Goal: Task Accomplishment & Management: Complete application form

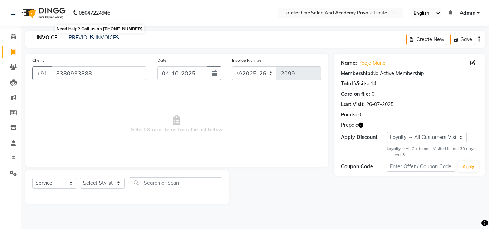
select select "6939"
select select "service"
select select "1: Object"
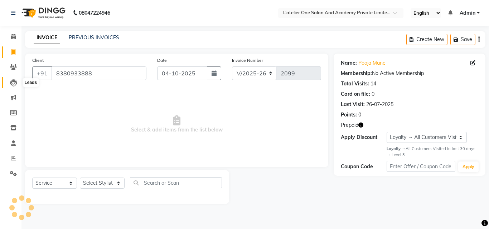
click at [16, 85] on icon at bounding box center [13, 82] width 7 height 7
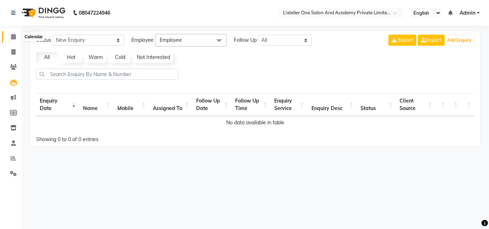
click at [13, 35] on icon at bounding box center [13, 36] width 5 height 5
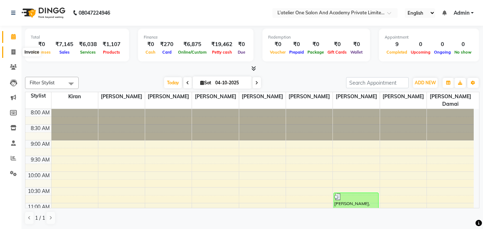
click at [13, 53] on icon at bounding box center [13, 51] width 4 height 5
select select "service"
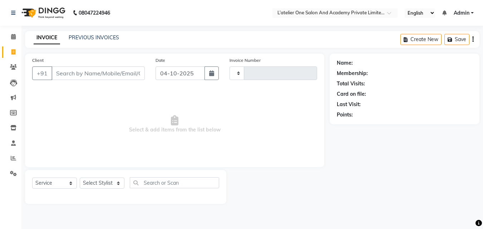
type input "2101"
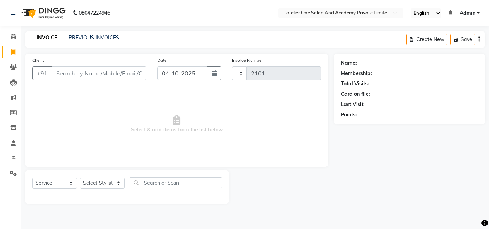
select select "6939"
type input "8888008088"
click at [132, 79] on button "Add Client" at bounding box center [127, 74] width 37 height 14
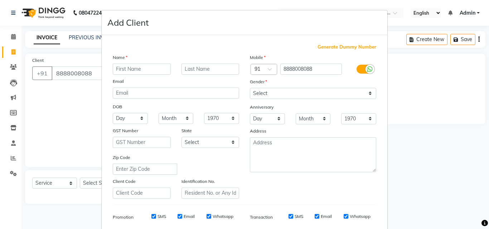
click at [119, 69] on input "text" at bounding box center [142, 69] width 58 height 11
click at [270, 90] on select "Select [DEMOGRAPHIC_DATA] [DEMOGRAPHIC_DATA] Other Prefer Not To Say" at bounding box center [313, 93] width 126 height 11
select select "[DEMOGRAPHIC_DATA]"
click at [250, 88] on select "Select [DEMOGRAPHIC_DATA] [DEMOGRAPHIC_DATA] Other Prefer Not To Say" at bounding box center [313, 93] width 126 height 11
click at [266, 116] on select "Day 01 02 03 04 05 06 07 08 09 10 11 12 13 14 15 16 17 18 19 20 21 22 23 24 25 …" at bounding box center [267, 118] width 35 height 11
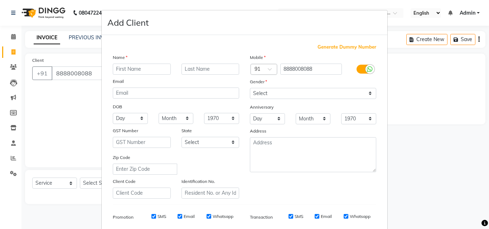
click at [409, 131] on ngb-modal-window "Add Client Generate Dummy Number Name Email DOB Day 01 02 03 04 05 06 07 08 09 …" at bounding box center [244, 114] width 489 height 229
click at [127, 68] on input "text" at bounding box center [142, 69] width 58 height 11
type input "aditi"
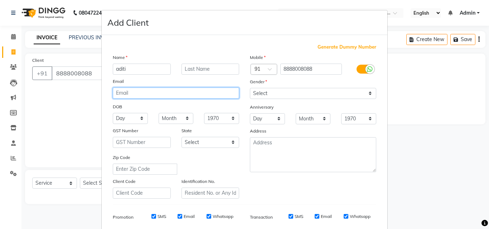
click at [116, 88] on input "email" at bounding box center [176, 93] width 126 height 11
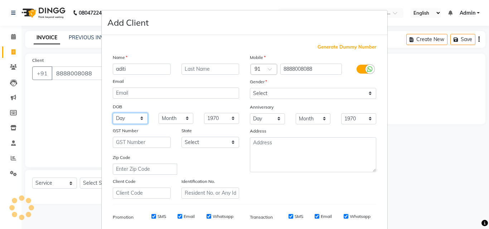
click at [126, 121] on select "Day 01 02 03 04 05 06 07 08 09 10 11 12 13 14 15 16 17 18 19 20 21 22 23 24 25 …" at bounding box center [130, 118] width 35 height 11
click at [202, 37] on div "Generate Dummy Number Name aditi Email DOB Day 01 02 03 04 05 06 07 08 09 10 11…" at bounding box center [244, 163] width 285 height 256
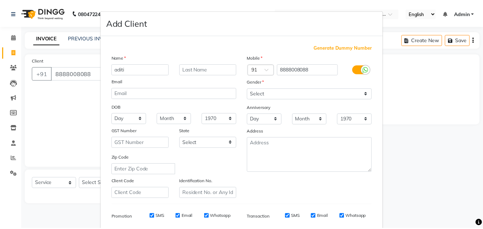
scroll to position [101, 0]
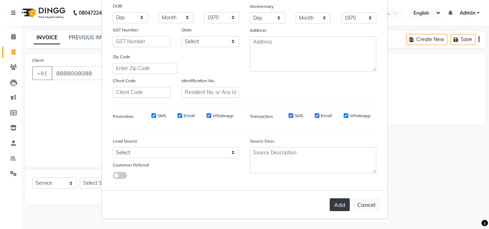
click at [341, 203] on button "Add" at bounding box center [339, 205] width 20 height 13
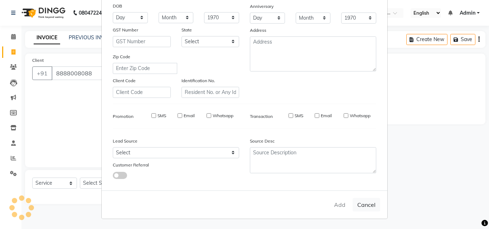
select select
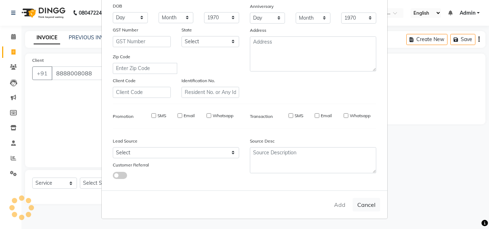
select select
checkbox input "false"
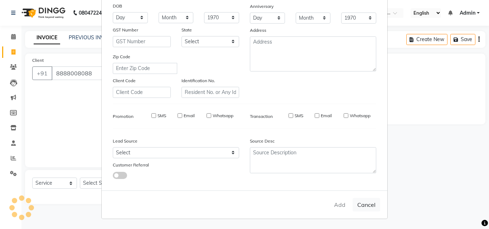
checkbox input "false"
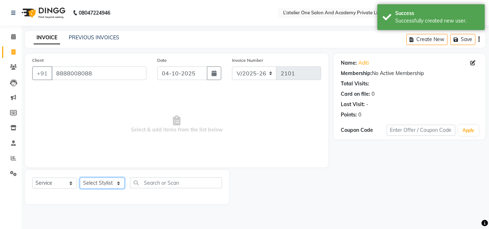
click at [98, 185] on select "Select Stylist [PERSON_NAME] [PERSON_NAME] [PERSON_NAME] [PERSON_NAME] [PERSON_…" at bounding box center [102, 183] width 45 height 11
select select "68174"
click at [80, 178] on select "Select Stylist [PERSON_NAME] [PERSON_NAME] [PERSON_NAME] [PERSON_NAME] [PERSON_…" at bounding box center [102, 183] width 45 height 11
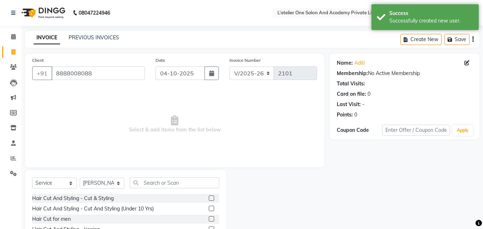
click at [209, 198] on label at bounding box center [211, 198] width 5 height 5
click at [209, 198] on input "checkbox" at bounding box center [211, 198] width 5 height 5
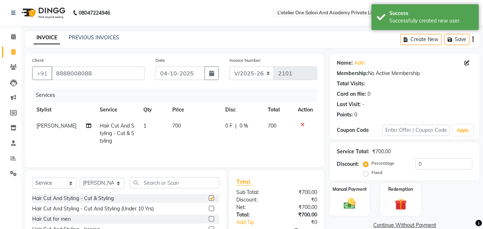
checkbox input "false"
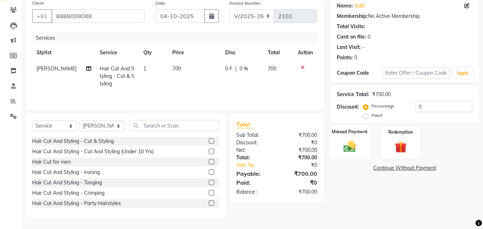
click at [342, 141] on img at bounding box center [350, 146] width 20 height 14
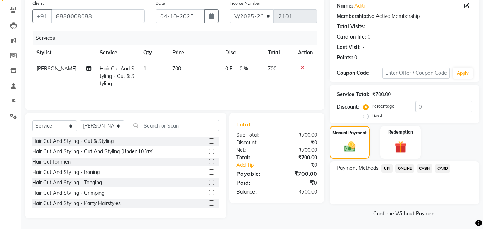
click at [405, 169] on span "ONLINE" at bounding box center [405, 169] width 19 height 8
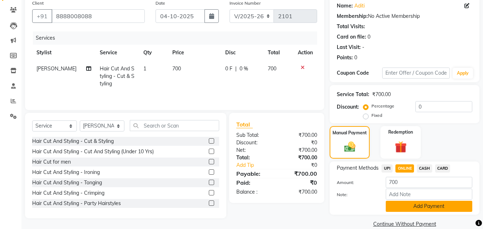
click at [420, 205] on button "Add Payment" at bounding box center [429, 206] width 87 height 11
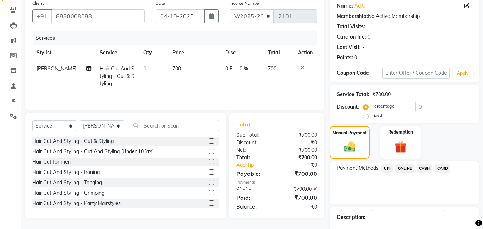
scroll to position [98, 0]
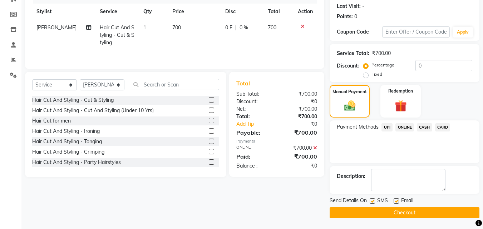
click at [414, 214] on button "Checkout" at bounding box center [405, 212] width 150 height 11
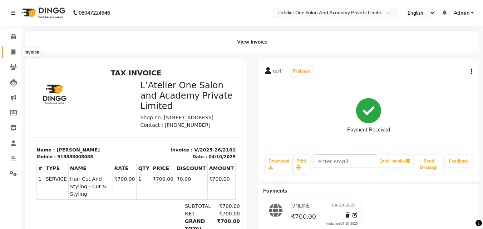
click at [15, 52] on icon at bounding box center [13, 51] width 4 height 5
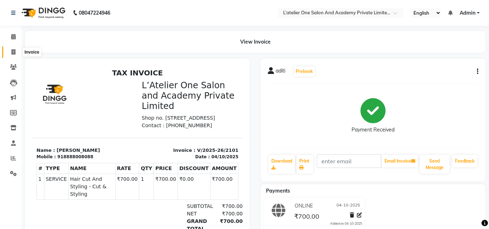
select select "6939"
select select "service"
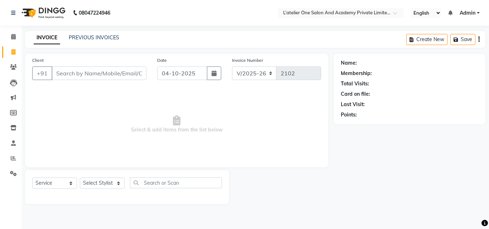
click at [77, 73] on input "Client" at bounding box center [99, 74] width 95 height 14
type input "9146681307"
click at [135, 75] on span "Add Client" at bounding box center [128, 73] width 28 height 7
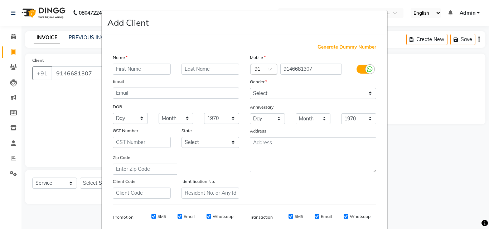
click at [144, 70] on input "text" at bounding box center [142, 69] width 58 height 11
type input "Pashanki"
click at [201, 69] on input "text" at bounding box center [210, 69] width 58 height 11
type input "Pandit"
click at [288, 89] on select "Select [DEMOGRAPHIC_DATA] [DEMOGRAPHIC_DATA] Other Prefer Not To Say" at bounding box center [313, 93] width 126 height 11
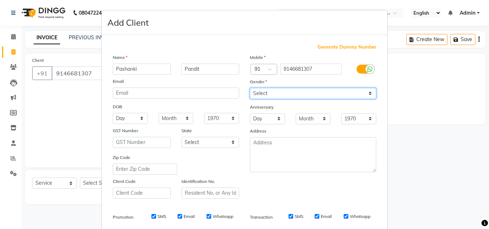
select select "[DEMOGRAPHIC_DATA]"
click at [250, 88] on select "Select [DEMOGRAPHIC_DATA] [DEMOGRAPHIC_DATA] Other Prefer Not To Say" at bounding box center [313, 93] width 126 height 11
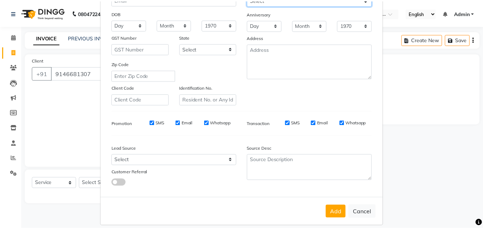
scroll to position [101, 0]
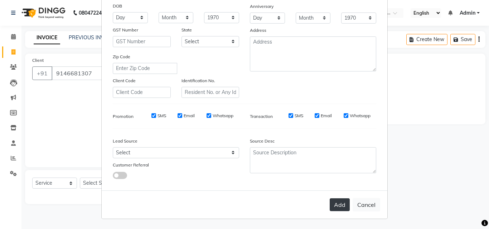
click at [335, 207] on button "Add" at bounding box center [339, 205] width 20 height 13
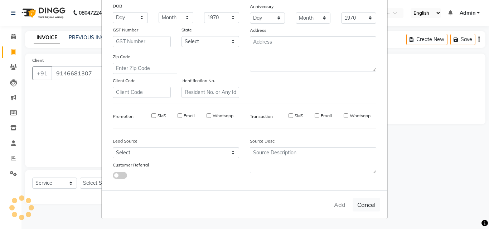
select select
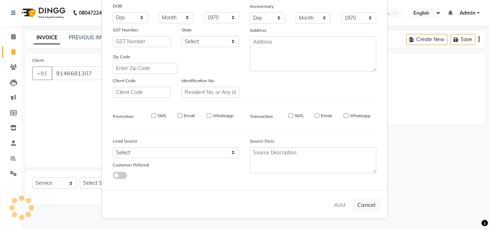
select select
checkbox input "false"
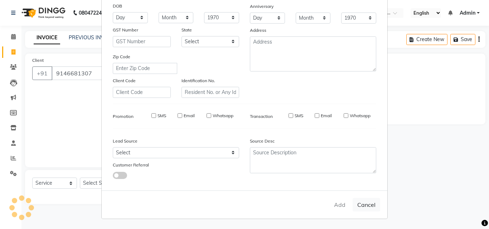
checkbox input "false"
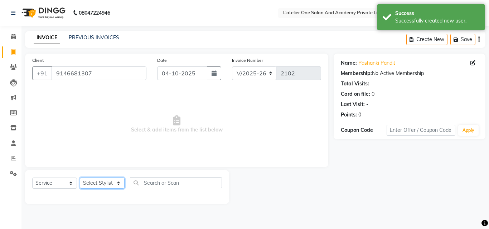
click at [96, 184] on select "Select Stylist [PERSON_NAME] [PERSON_NAME] [PERSON_NAME] [PERSON_NAME] [PERSON_…" at bounding box center [102, 183] width 45 height 11
select select "69694"
click at [80, 178] on select "Select Stylist [PERSON_NAME] [PERSON_NAME] [PERSON_NAME] [PERSON_NAME] [PERSON_…" at bounding box center [102, 183] width 45 height 11
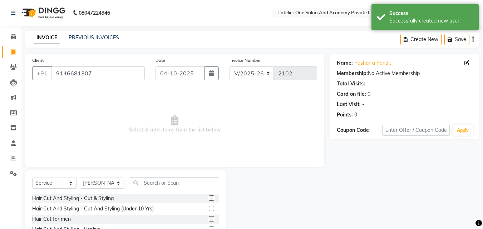
click at [209, 197] on label at bounding box center [211, 198] width 5 height 5
click at [209, 197] on input "checkbox" at bounding box center [211, 198] width 5 height 5
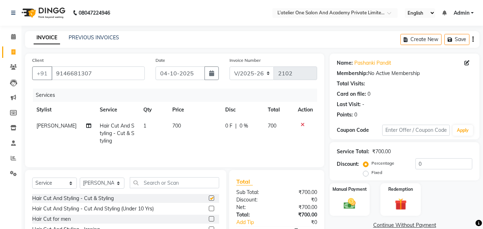
checkbox input "false"
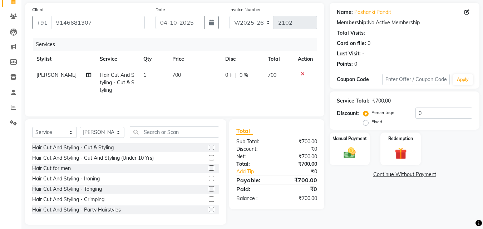
scroll to position [57, 0]
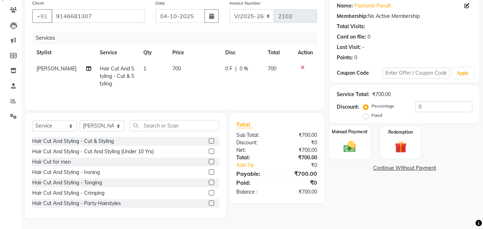
click at [354, 144] on img at bounding box center [350, 146] width 20 height 14
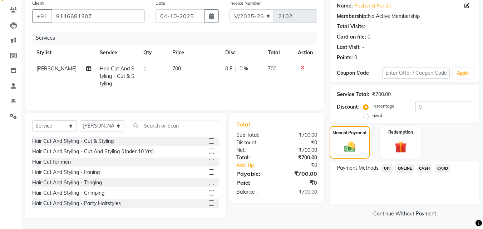
click at [405, 170] on span "ONLINE" at bounding box center [405, 169] width 19 height 8
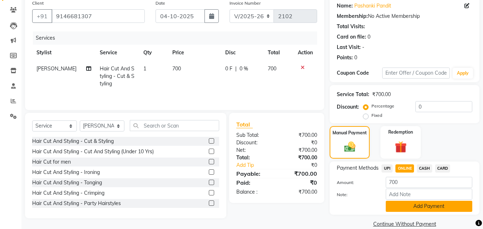
click at [418, 209] on button "Add Payment" at bounding box center [429, 206] width 87 height 11
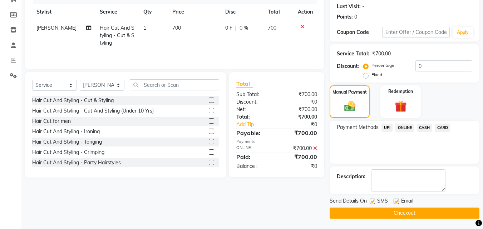
scroll to position [98, 0]
click at [414, 214] on button "Checkout" at bounding box center [405, 212] width 150 height 11
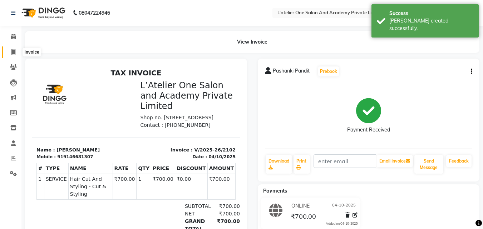
click at [13, 51] on icon at bounding box center [13, 51] width 4 height 5
select select "6939"
select select "service"
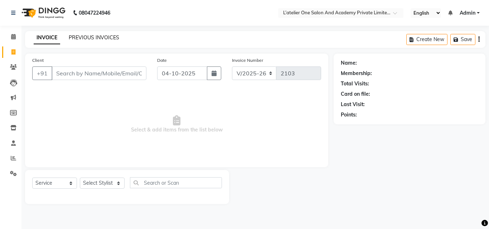
click at [106, 37] on link "PREVIOUS INVOICES" at bounding box center [94, 37] width 50 height 6
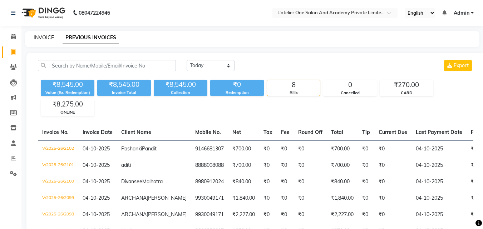
click at [47, 36] on link "INVOICE" at bounding box center [44, 37] width 20 height 6
select select "service"
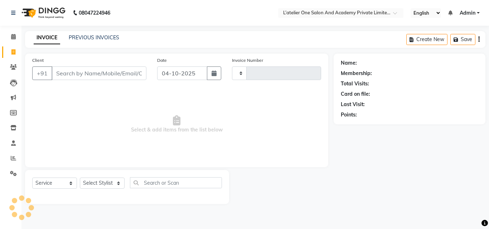
type input "2103"
select select "6939"
click at [79, 87] on div "Client +91 Date [DATE] Invoice Number V/2025 V/[PHONE_NUMBER] Select & add item…" at bounding box center [176, 111] width 303 height 114
click at [141, 143] on span "Select & add items from the list below" at bounding box center [176, 125] width 289 height 72
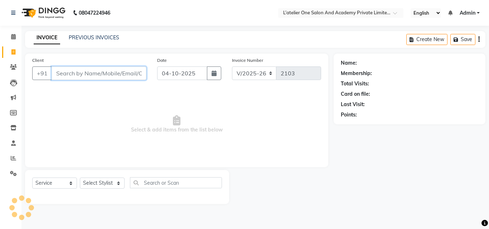
click at [80, 78] on input "Client" at bounding box center [99, 74] width 95 height 14
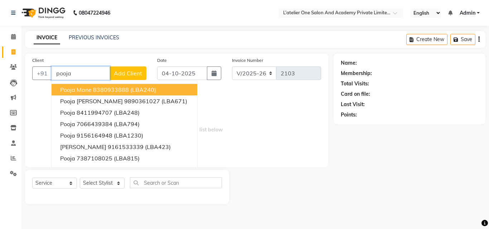
click at [85, 88] on span "Pooja Mane" at bounding box center [75, 89] width 31 height 7
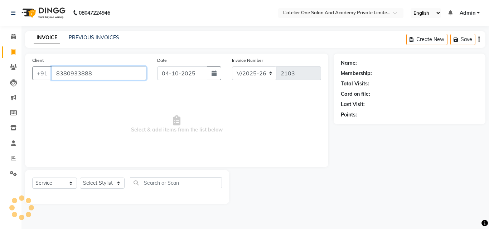
type input "8380933888"
select select "1: Object"
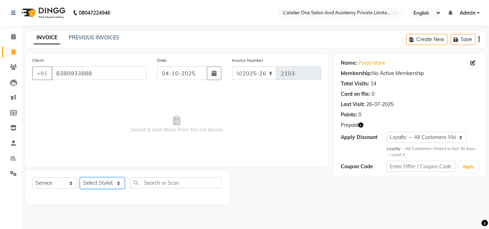
click at [91, 185] on select "Select Stylist [PERSON_NAME] [PERSON_NAME] [PERSON_NAME] [PERSON_NAME] [PERSON_…" at bounding box center [102, 183] width 45 height 11
select select "61341"
click at [80, 178] on select "Select Stylist [PERSON_NAME] [PERSON_NAME] [PERSON_NAME] [PERSON_NAME] [PERSON_…" at bounding box center [102, 183] width 45 height 11
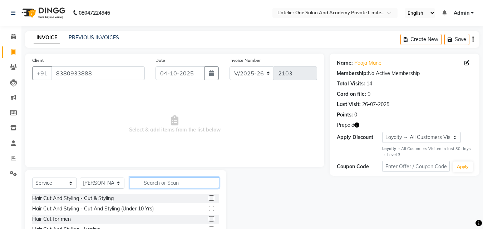
click at [152, 186] on input "text" at bounding box center [174, 182] width 89 height 11
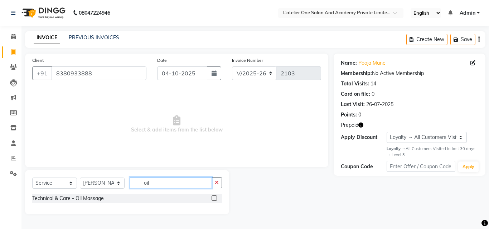
type input "oil"
click at [213, 198] on label at bounding box center [213, 198] width 5 height 5
click at [213, 198] on input "checkbox" at bounding box center [213, 198] width 5 height 5
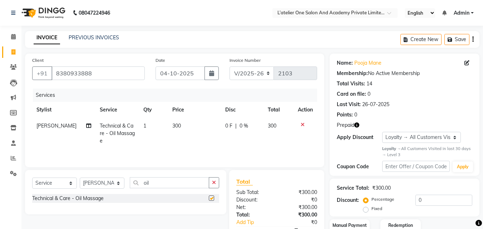
checkbox input "false"
click at [159, 180] on input "oil" at bounding box center [169, 182] width 79 height 11
type input "str"
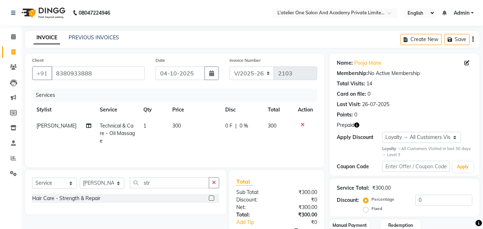
click at [211, 198] on label at bounding box center [211, 198] width 5 height 5
click at [211, 198] on input "checkbox" at bounding box center [211, 198] width 5 height 5
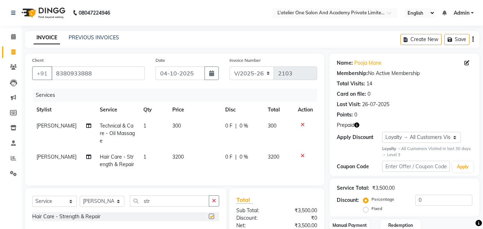
checkbox input "false"
click at [189, 153] on td "3200" at bounding box center [194, 161] width 53 height 24
select select "61341"
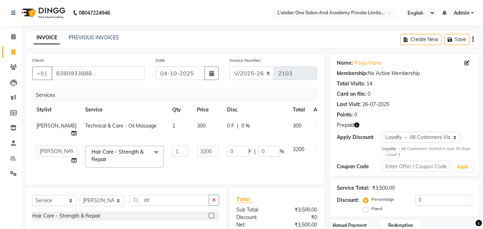
click at [197, 153] on input "3200" at bounding box center [207, 151] width 21 height 11
type input "3500"
click at [193, 161] on td "3500" at bounding box center [208, 157] width 30 height 30
select select "61341"
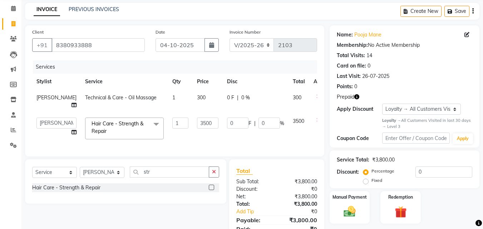
scroll to position [65, 0]
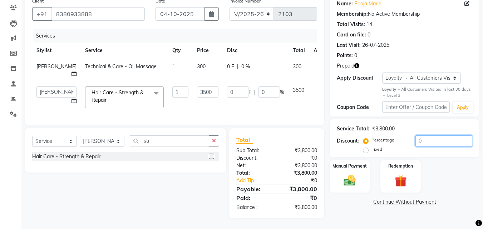
click at [416, 136] on input "0" at bounding box center [444, 141] width 57 height 11
type input "20"
type input "700"
type input "20"
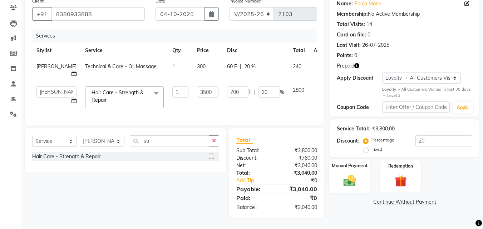
click at [344, 174] on img at bounding box center [350, 181] width 20 height 14
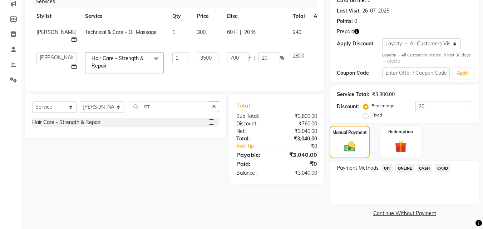
scroll to position [94, 0]
click at [405, 155] on div "Redemption" at bounding box center [401, 142] width 42 height 34
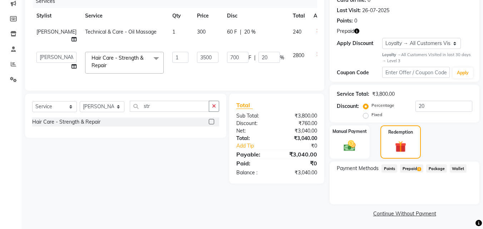
click at [411, 168] on span "Prepaid 1" at bounding box center [411, 169] width 23 height 8
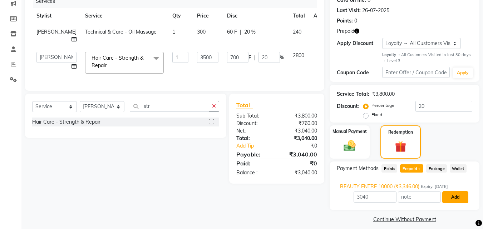
click at [455, 196] on button "Add" at bounding box center [455, 197] width 26 height 12
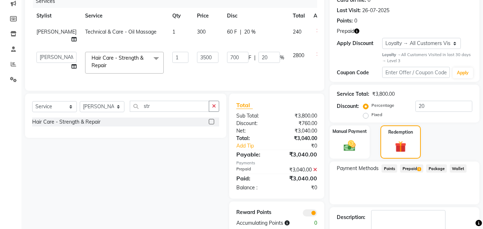
click at [407, 167] on span "Prepaid 1" at bounding box center [411, 169] width 23 height 8
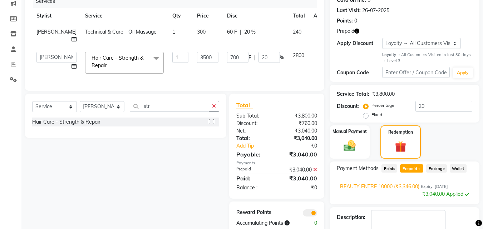
click at [407, 167] on span "Prepaid 1" at bounding box center [411, 169] width 23 height 8
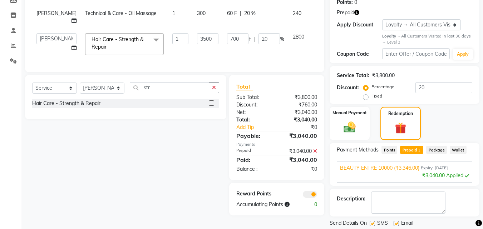
scroll to position [135, 0]
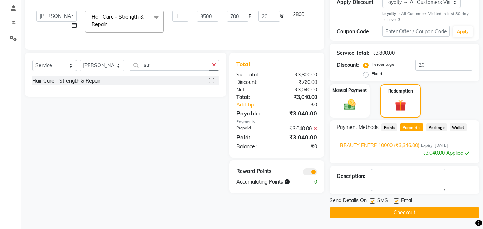
click at [397, 212] on button "Checkout" at bounding box center [405, 212] width 150 height 11
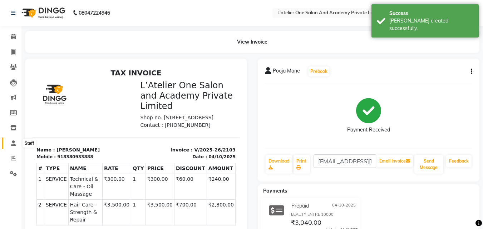
click at [12, 145] on icon at bounding box center [13, 143] width 5 height 5
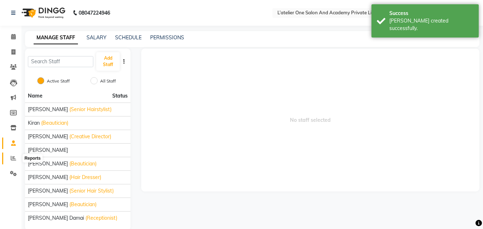
click at [12, 155] on span at bounding box center [13, 159] width 13 height 8
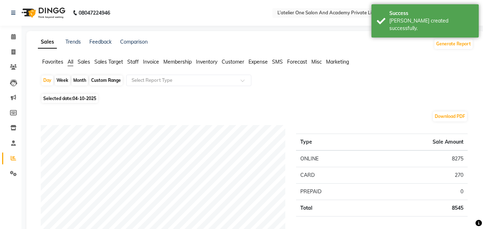
click at [80, 80] on div "Month" at bounding box center [80, 80] width 16 height 10
select select "10"
select select "2025"
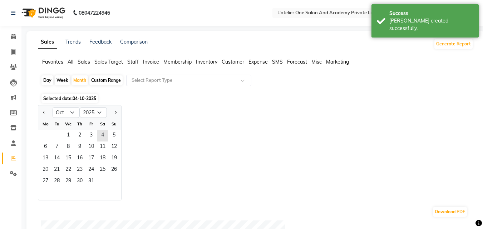
click at [52, 79] on div "Day" at bounding box center [47, 80] width 12 height 10
select select "10"
select select "2025"
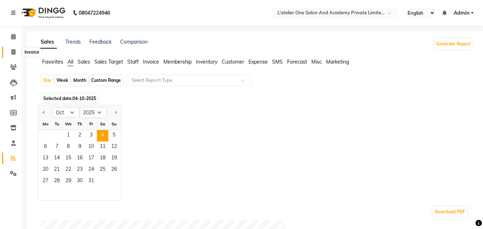
click at [12, 51] on icon at bounding box center [13, 51] width 4 height 5
select select "service"
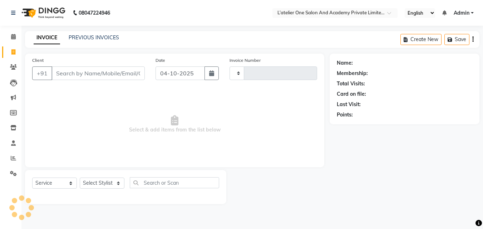
type input "2104"
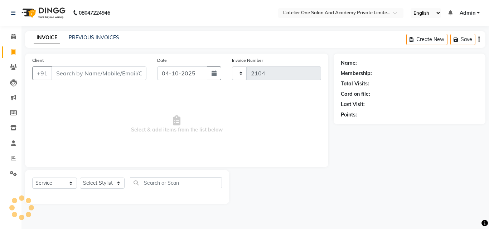
select select "6939"
click at [248, 53] on main "INVOICE PREVIOUS INVOICES Create New Save Client +91 Date [DATE] Invoice Number…" at bounding box center [254, 123] width 467 height 184
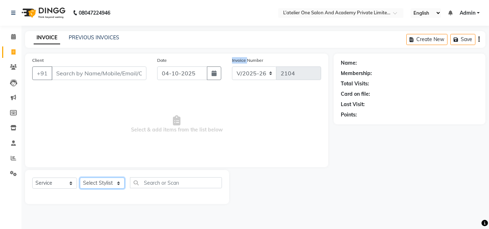
click at [91, 182] on select "Select Stylist [PERSON_NAME] [PERSON_NAME] [PERSON_NAME] [PERSON_NAME] [PERSON_…" at bounding box center [102, 183] width 45 height 11
click at [60, 77] on input "Client" at bounding box center [99, 74] width 95 height 14
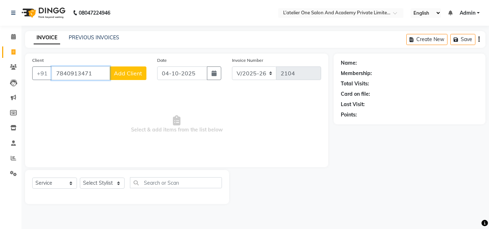
type input "7840913471"
click at [120, 77] on button "Add Client" at bounding box center [127, 74] width 37 height 14
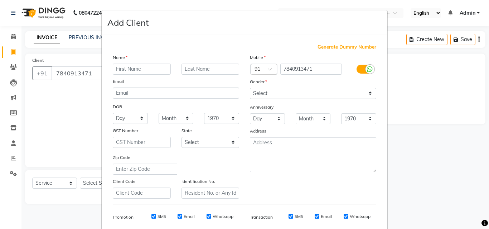
click at [127, 70] on input "text" at bounding box center [142, 69] width 58 height 11
type input "[MEDICAL_DATA]"
click at [209, 70] on input "text" at bounding box center [210, 69] width 58 height 11
type input "j"
type input "[PERSON_NAME]"
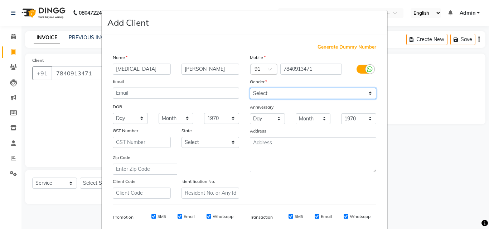
click at [252, 89] on select "Select [DEMOGRAPHIC_DATA] [DEMOGRAPHIC_DATA] Other Prefer Not To Say" at bounding box center [313, 93] width 126 height 11
select select "[DEMOGRAPHIC_DATA]"
click at [250, 88] on select "Select [DEMOGRAPHIC_DATA] [DEMOGRAPHIC_DATA] Other Prefer Not To Say" at bounding box center [313, 93] width 126 height 11
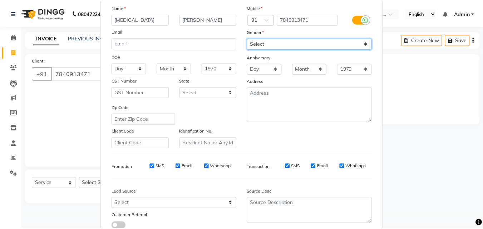
scroll to position [101, 0]
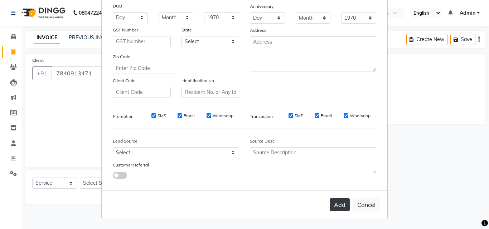
click at [338, 204] on button "Add" at bounding box center [339, 205] width 20 height 13
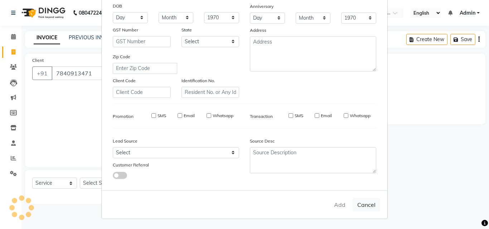
select select
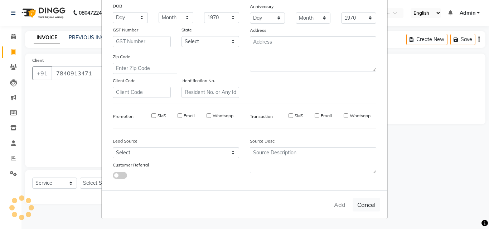
select select
checkbox input "false"
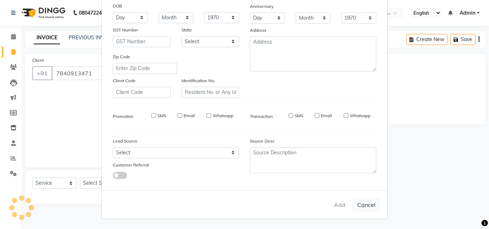
checkbox input "false"
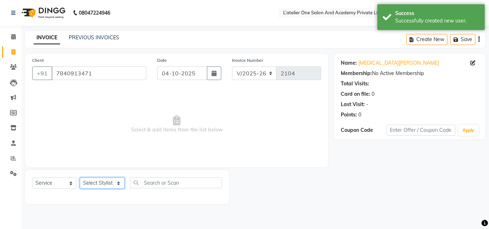
click at [90, 181] on select "Select Stylist [PERSON_NAME] [PERSON_NAME] [PERSON_NAME] [PERSON_NAME] [PERSON_…" at bounding box center [102, 183] width 45 height 11
select select "61341"
click at [80, 178] on select "Select Stylist [PERSON_NAME] [PERSON_NAME] [PERSON_NAME] [PERSON_NAME] [PERSON_…" at bounding box center [102, 183] width 45 height 11
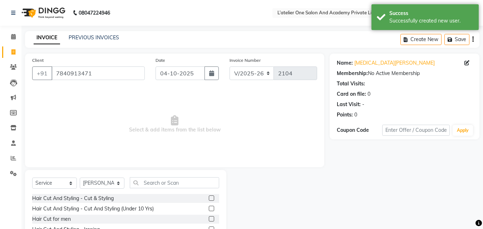
click at [209, 196] on label at bounding box center [211, 198] width 5 height 5
click at [209, 196] on input "checkbox" at bounding box center [211, 198] width 5 height 5
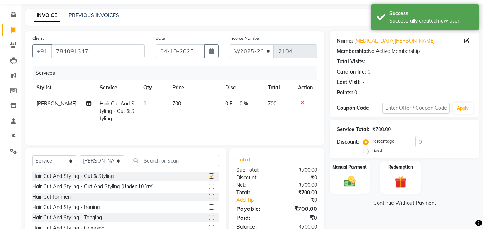
checkbox input "false"
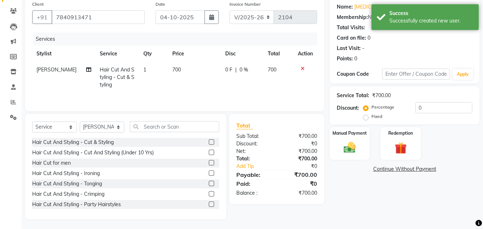
scroll to position [57, 0]
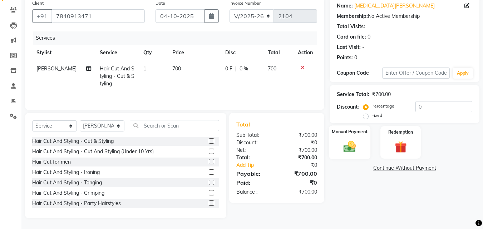
click at [356, 151] on img at bounding box center [350, 146] width 20 height 14
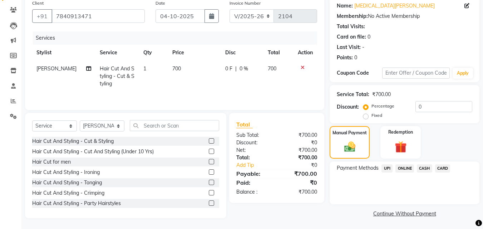
click at [407, 169] on span "ONLINE" at bounding box center [405, 169] width 19 height 8
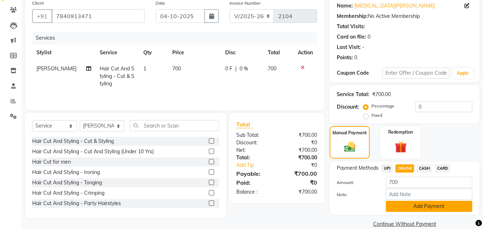
click at [392, 206] on button "Add Payment" at bounding box center [429, 206] width 87 height 11
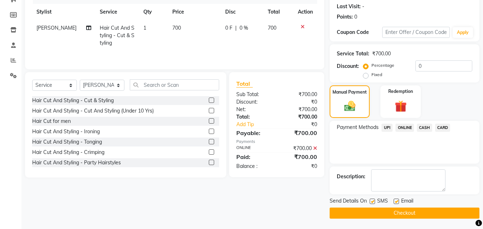
scroll to position [98, 0]
click at [388, 214] on button "Checkout" at bounding box center [405, 212] width 150 height 11
